Goal: Information Seeking & Learning: Learn about a topic

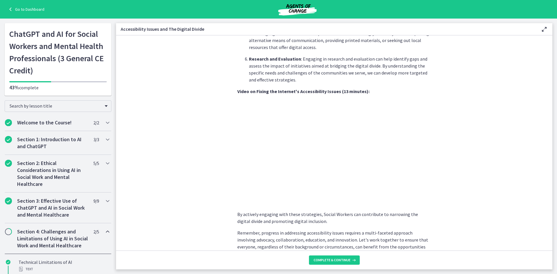
scroll to position [453, 0]
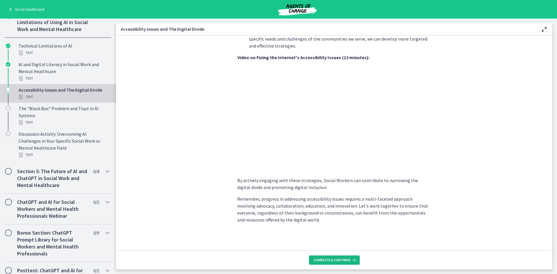
click at [332, 261] on span "Complete & continue" at bounding box center [332, 260] width 37 height 5
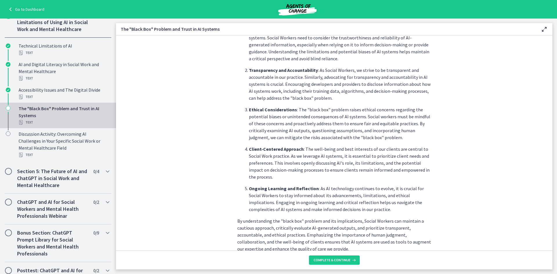
scroll to position [244, 0]
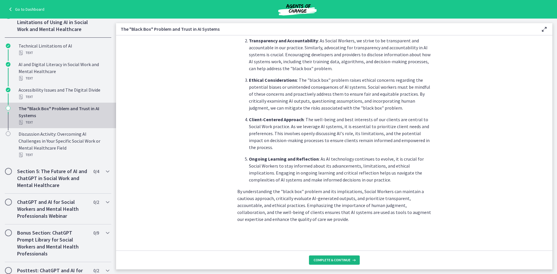
click at [339, 263] on button "Complete & continue" at bounding box center [334, 260] width 51 height 9
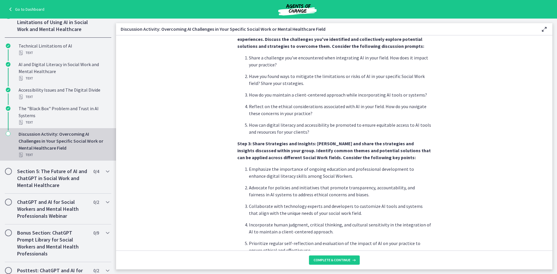
scroll to position [314, 0]
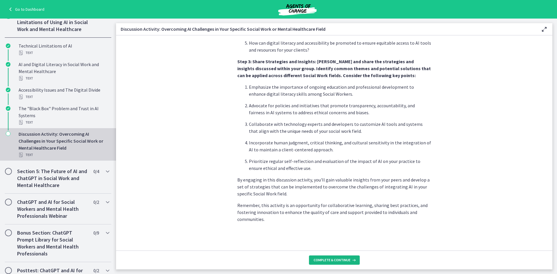
click at [338, 261] on span "Complete & continue" at bounding box center [332, 260] width 37 height 5
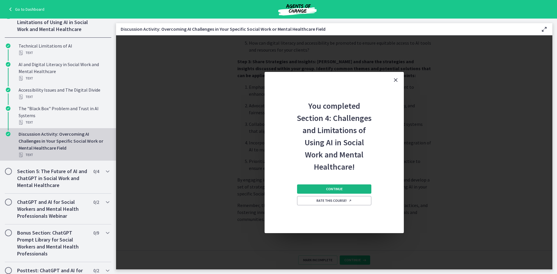
click at [346, 187] on button "Continue" at bounding box center [334, 189] width 74 height 9
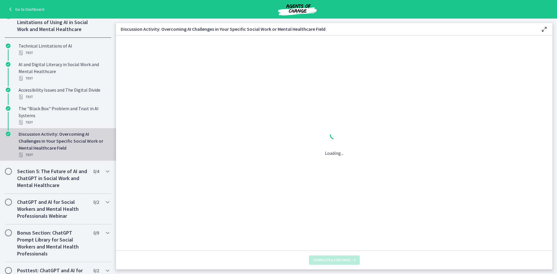
scroll to position [0, 0]
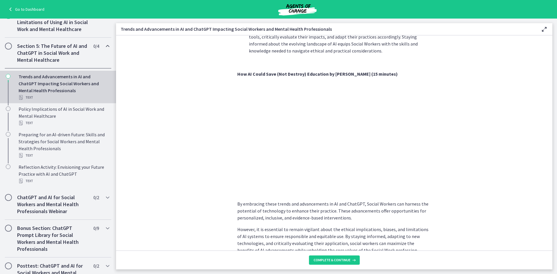
scroll to position [427, 0]
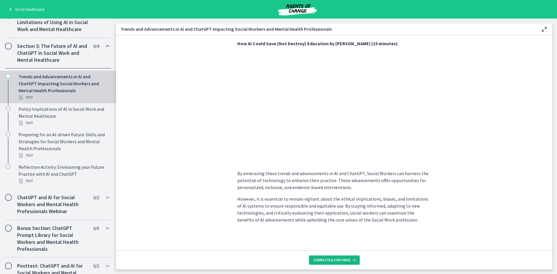
click at [335, 259] on span "Complete & continue" at bounding box center [332, 260] width 37 height 5
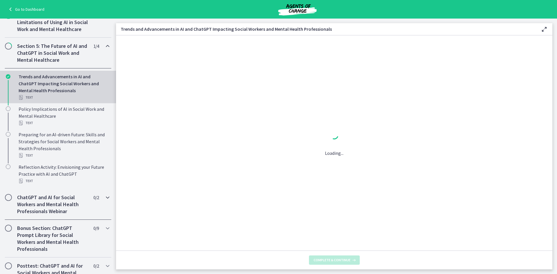
scroll to position [0, 0]
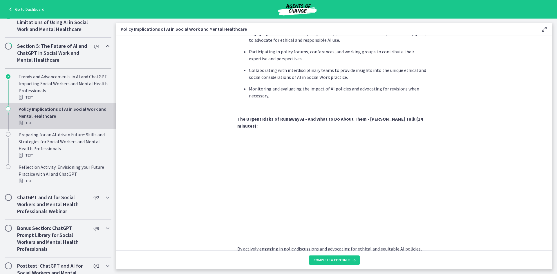
scroll to position [471, 0]
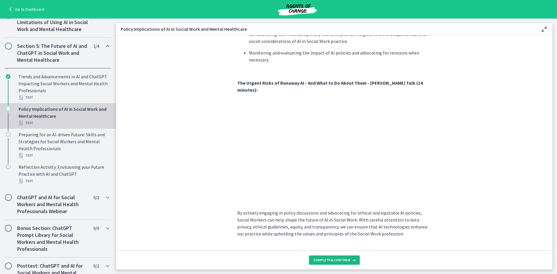
click at [352, 261] on icon at bounding box center [354, 260] width 6 height 5
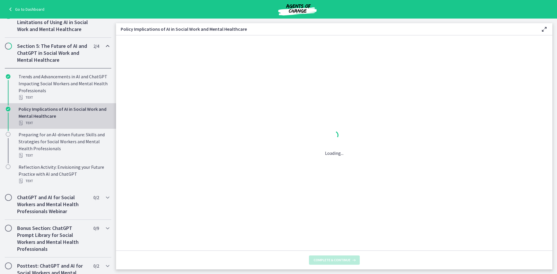
scroll to position [0, 0]
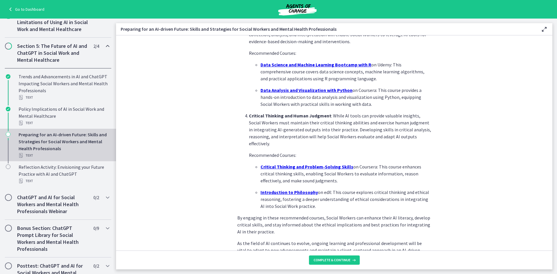
scroll to position [370, 0]
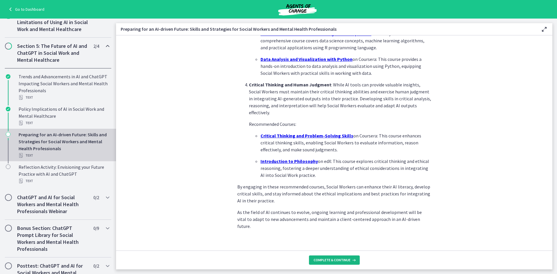
click at [333, 259] on span "Complete & continue" at bounding box center [332, 260] width 37 height 5
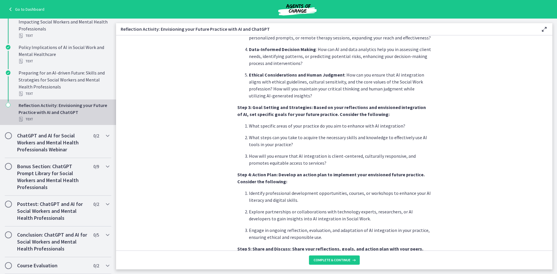
scroll to position [449, 0]
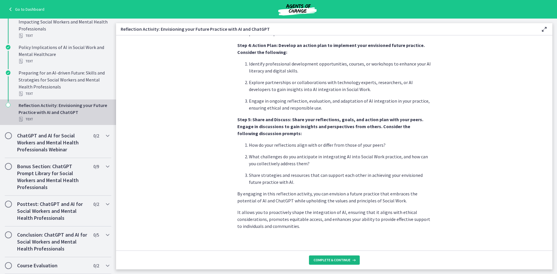
click at [329, 258] on button "Complete & continue" at bounding box center [334, 260] width 51 height 9
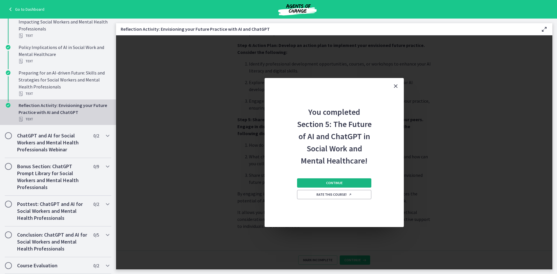
click at [347, 184] on button "Continue" at bounding box center [334, 182] width 74 height 9
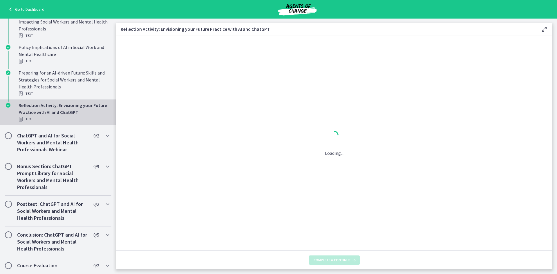
scroll to position [0, 0]
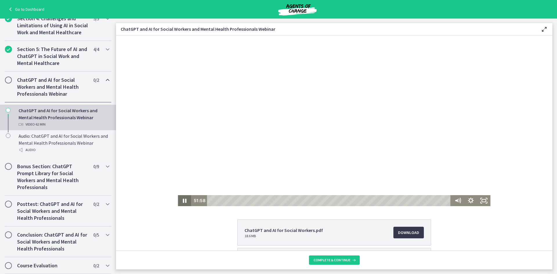
click at [183, 200] on icon "Pause" at bounding box center [184, 201] width 3 height 4
